Goal: Task Accomplishment & Management: Manage account settings

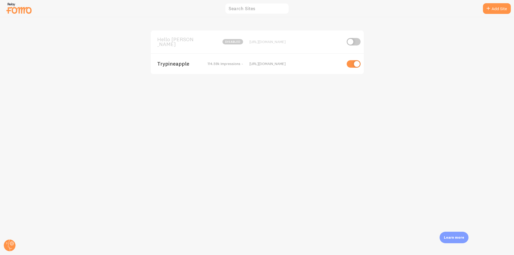
click at [181, 62] on span "Trypineapple" at bounding box center [178, 63] width 43 height 5
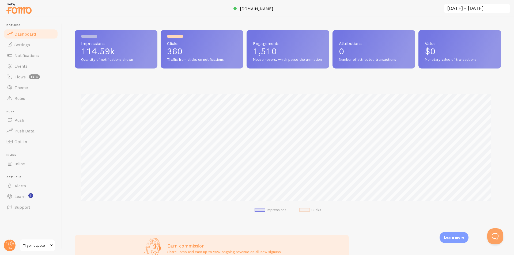
scroll to position [140, 422]
click at [19, 87] on span "Theme" at bounding box center [20, 87] width 13 height 5
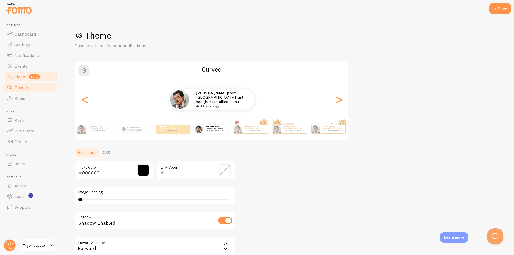
click at [20, 79] on span "Flows" at bounding box center [19, 76] width 11 height 5
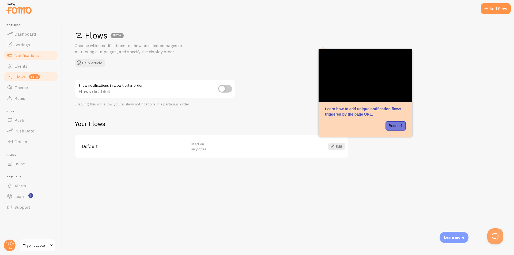
click at [27, 54] on span "Notifications" at bounding box center [26, 55] width 24 height 5
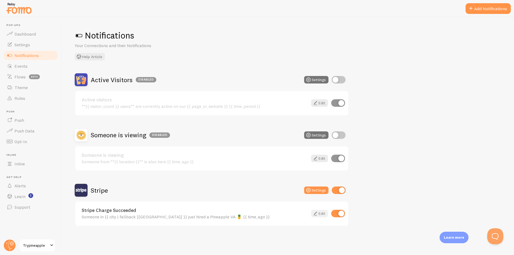
click at [319, 212] on link "Edit" at bounding box center [319, 213] width 17 height 7
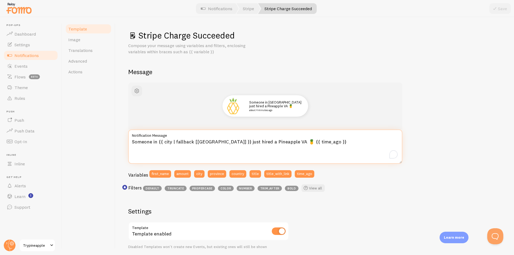
drag, startPoint x: 232, startPoint y: 140, endPoint x: 251, endPoint y: 140, distance: 18.7
click at [251, 140] on textarea "Someone in {{ city | fallback [[GEOGRAPHIC_DATA]] }} just hired a Pineapple VA …" at bounding box center [265, 147] width 274 height 34
click at [252, 141] on textarea "Someone in {{ city | fallback [[GEOGRAPHIC_DATA]] }} just hired a Pineapple VA …" at bounding box center [265, 147] width 274 height 34
drag, startPoint x: 252, startPoint y: 141, endPoint x: 232, endPoint y: 141, distance: 20.1
click at [232, 141] on textarea "Someone in {{ city | fallback [[GEOGRAPHIC_DATA]] }} just hired a Pineapple VA …" at bounding box center [265, 147] width 274 height 34
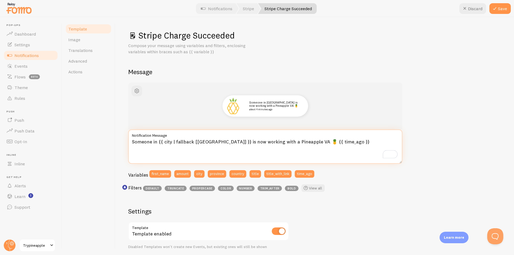
type textarea "Someone in {{ city | fallback [[GEOGRAPHIC_DATA]] }} is now working with a Pine…"
click at [428, 118] on div "Someone in [GEOGRAPHIC_DATA] is now working with a Pineapple VA 🍍 about 4 minut…" at bounding box center [314, 229] width 373 height 295
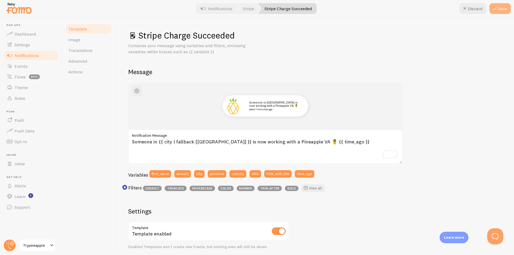
click at [496, 13] on button "Save" at bounding box center [499, 8] width 21 height 11
